Goal: Task Accomplishment & Management: Manage account settings

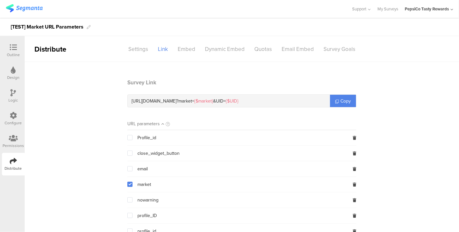
scroll to position [4, 0]
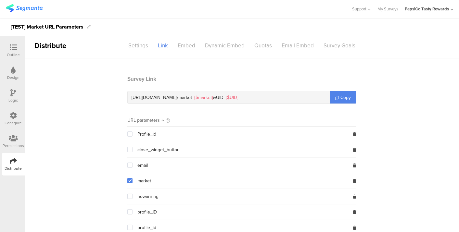
click at [48, 25] on div "[TEST] Market URL Parameters" at bounding box center [47, 27] width 73 height 10
click at [32, 6] on img at bounding box center [24, 8] width 37 height 8
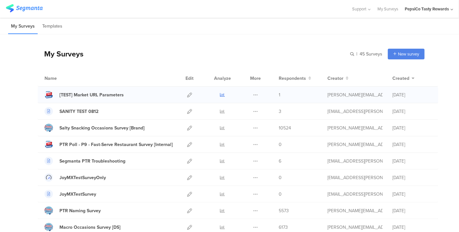
click at [220, 94] on icon at bounding box center [222, 95] width 5 height 5
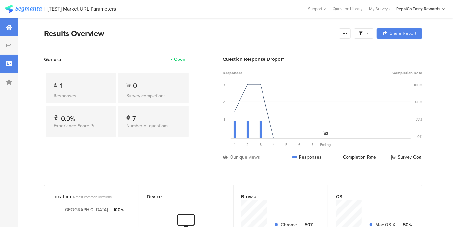
click at [10, 58] on div at bounding box center [9, 64] width 18 height 18
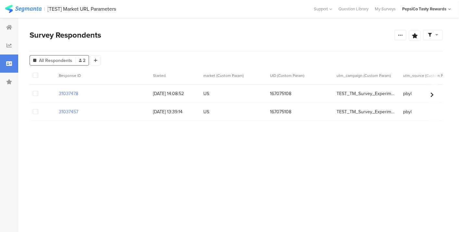
click at [38, 95] on div at bounding box center [43, 94] width 26 height 18
click at [36, 94] on span at bounding box center [35, 93] width 5 height 5
click at [38, 91] on input "checkbox" at bounding box center [38, 91] width 0 height 0
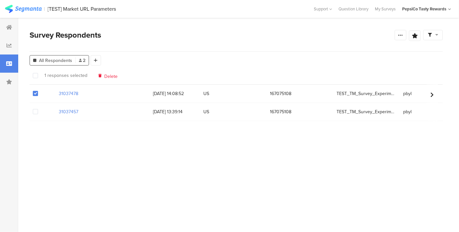
click at [38, 112] on div at bounding box center [43, 112] width 26 height 18
click at [35, 111] on span at bounding box center [35, 111] width 5 height 5
click at [38, 109] on input "checkbox" at bounding box center [38, 109] width 0 height 0
click at [109, 75] on span "Delete" at bounding box center [111, 75] width 13 height 5
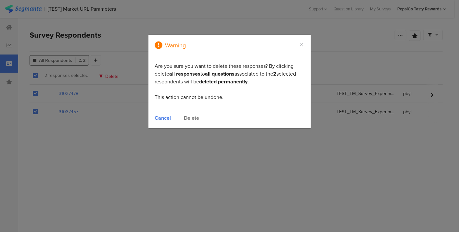
click at [183, 117] on div "Cancel Delete" at bounding box center [229, 117] width 149 height 7
click at [184, 117] on div "Cancel Delete" at bounding box center [229, 117] width 149 height 7
click at [186, 119] on div "Delete" at bounding box center [191, 117] width 15 height 7
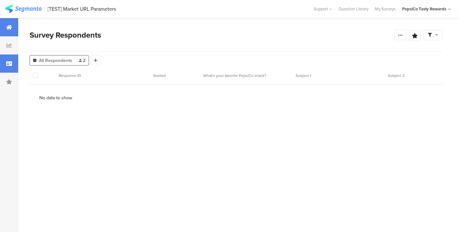
click at [15, 32] on div at bounding box center [9, 27] width 18 height 18
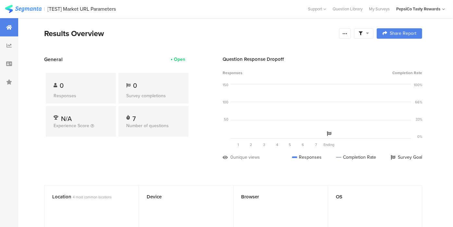
click at [21, 7] on img at bounding box center [23, 9] width 37 height 8
